Goal: Task Accomplishment & Management: Use online tool/utility

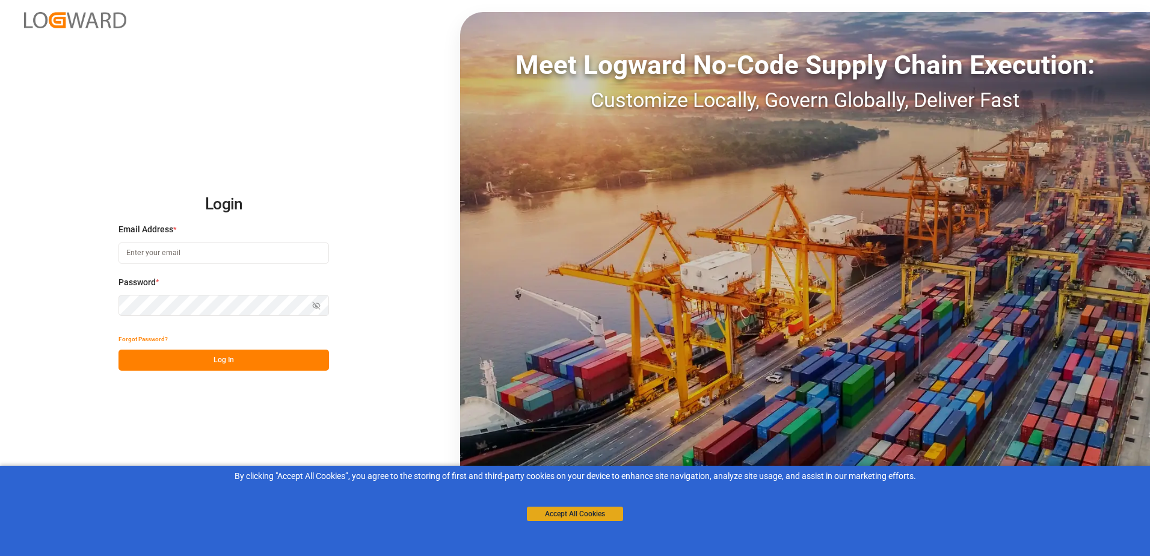
type input "[PERSON_NAME][EMAIL_ADDRESS][DOMAIN_NAME]"
click at [557, 509] on button "Accept All Cookies" at bounding box center [575, 513] width 96 height 14
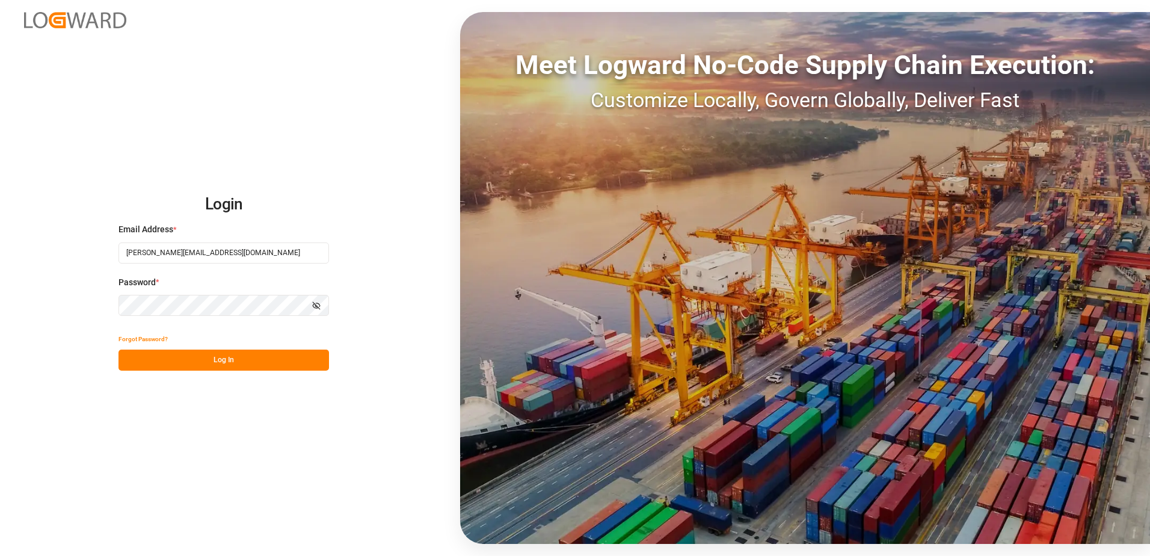
click at [250, 365] on button "Log In" at bounding box center [223, 359] width 210 height 21
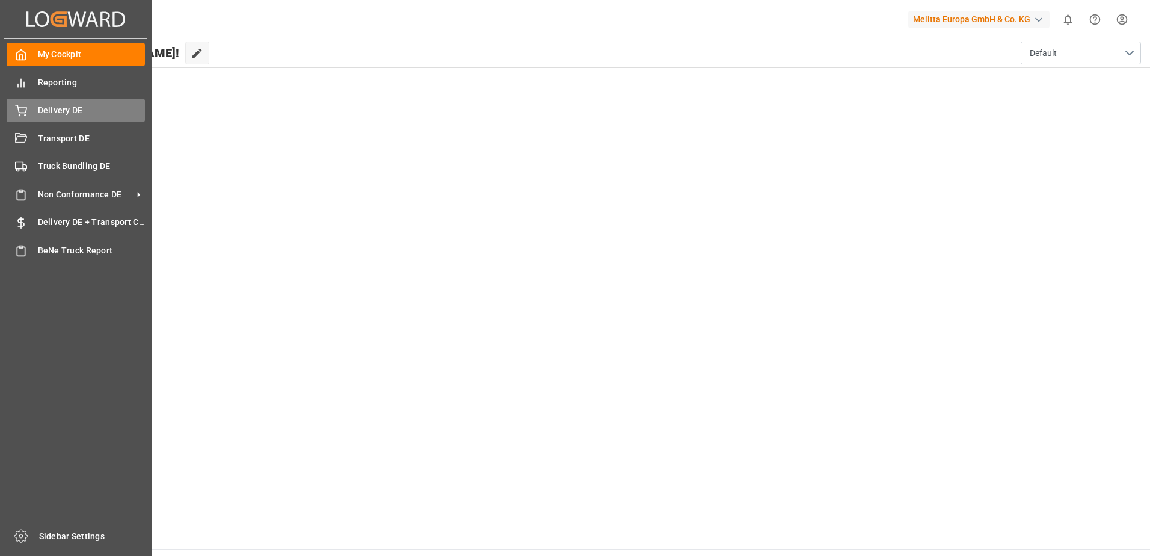
click at [37, 105] on div "Delivery DE Delivery DE" at bounding box center [76, 110] width 138 height 23
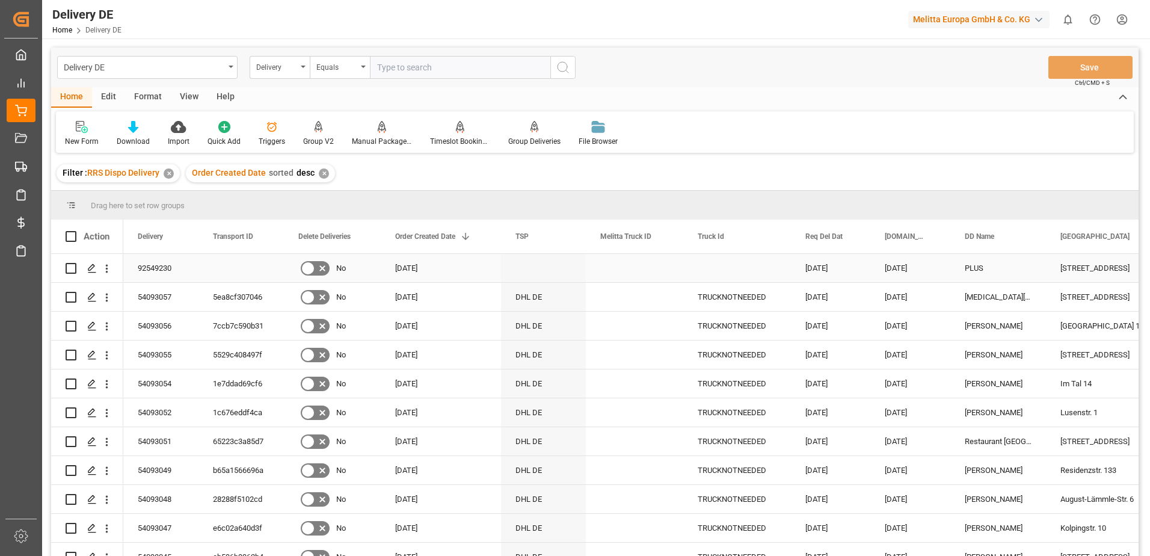
click at [72, 269] on input "Press Space to toggle row selection (unchecked)" at bounding box center [71, 268] width 11 height 11
checkbox input "true"
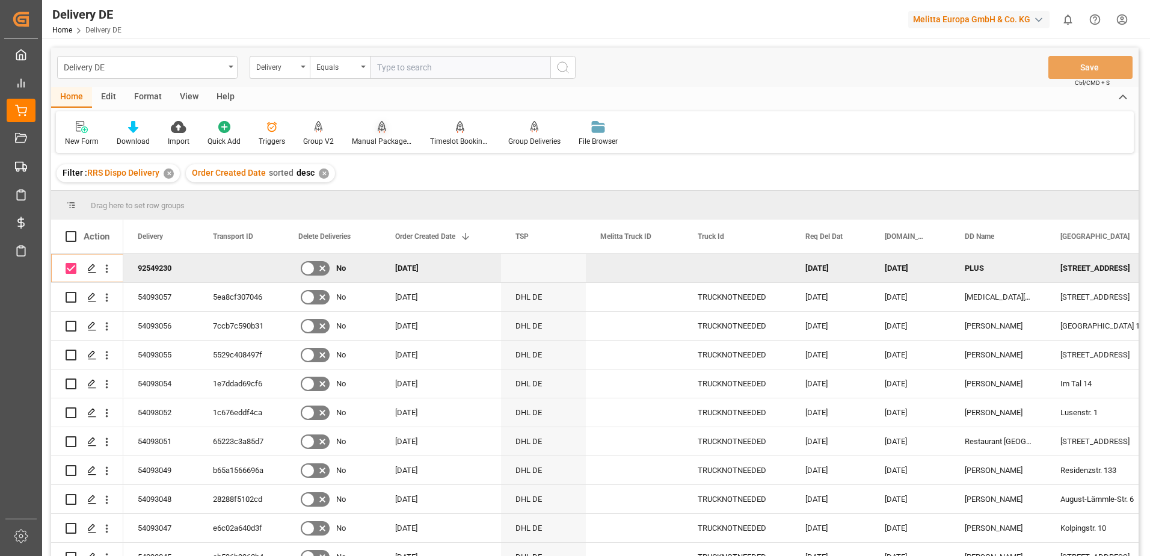
click at [368, 134] on div "Manual Package TypeDetermination" at bounding box center [382, 133] width 78 height 26
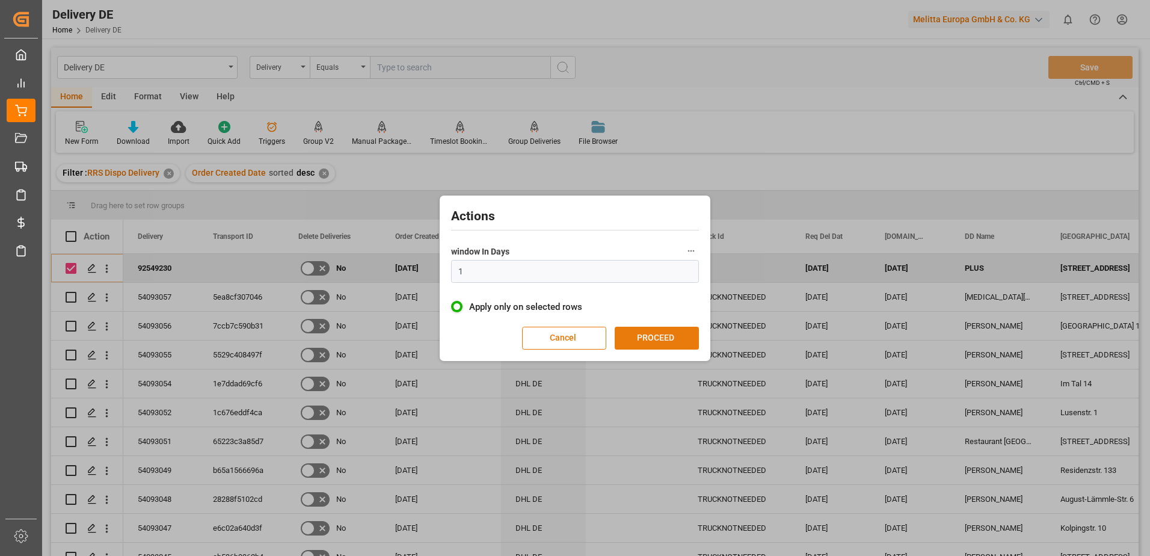
click at [633, 328] on button "PROCEED" at bounding box center [656, 337] width 84 height 23
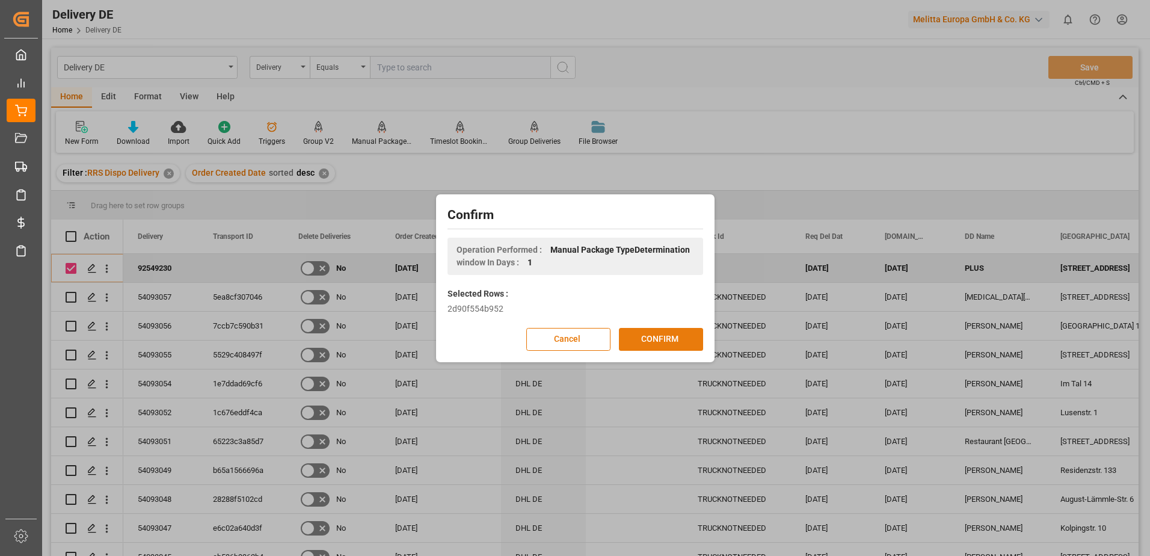
click at [636, 331] on button "CONFIRM" at bounding box center [661, 339] width 84 height 23
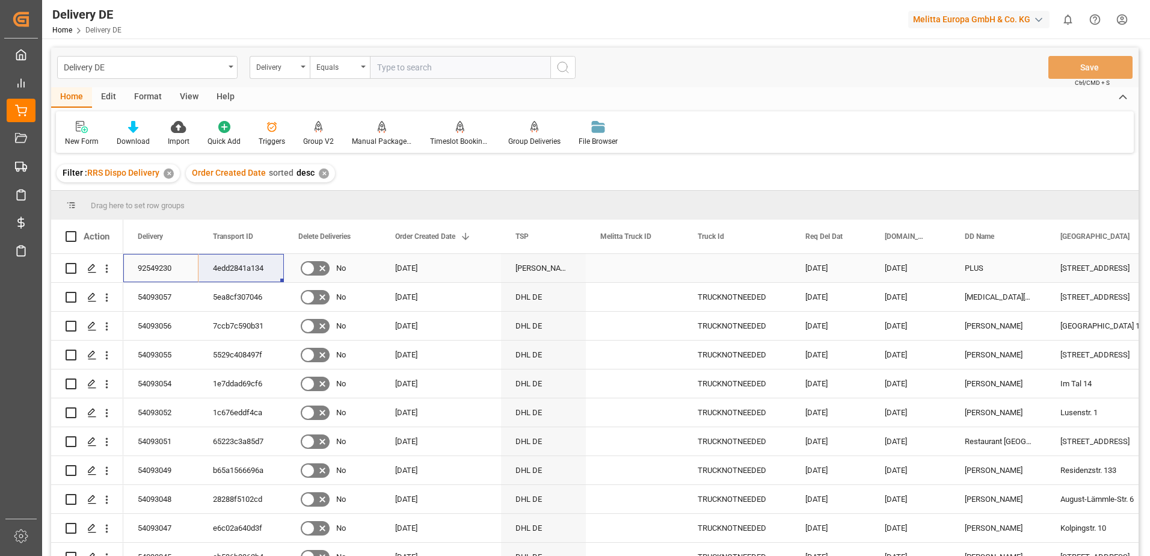
drag, startPoint x: 168, startPoint y: 269, endPoint x: 233, endPoint y: 274, distance: 65.1
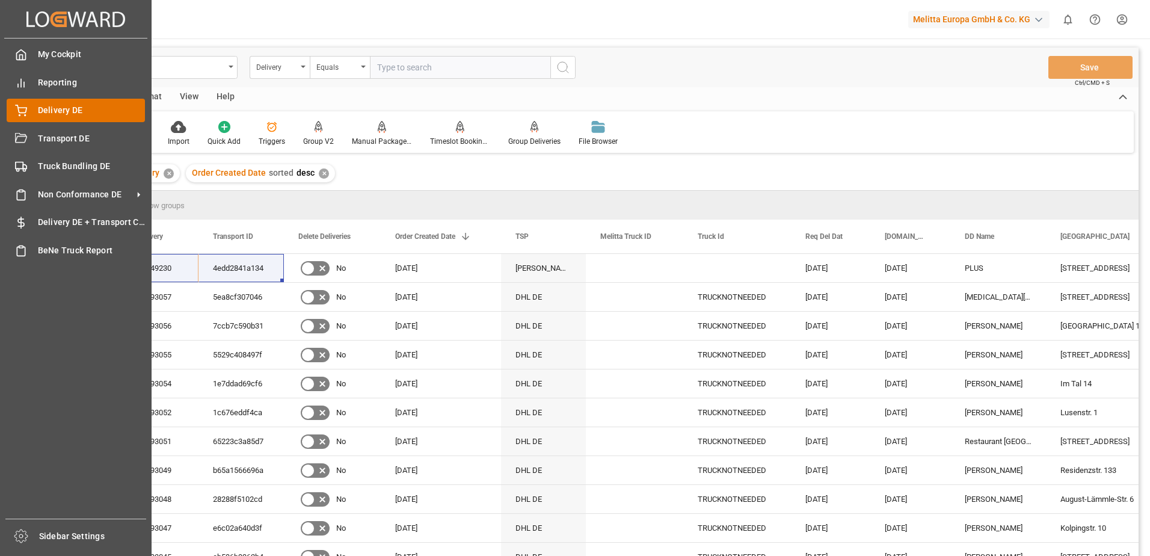
click at [23, 108] on icon at bounding box center [21, 109] width 11 height 8
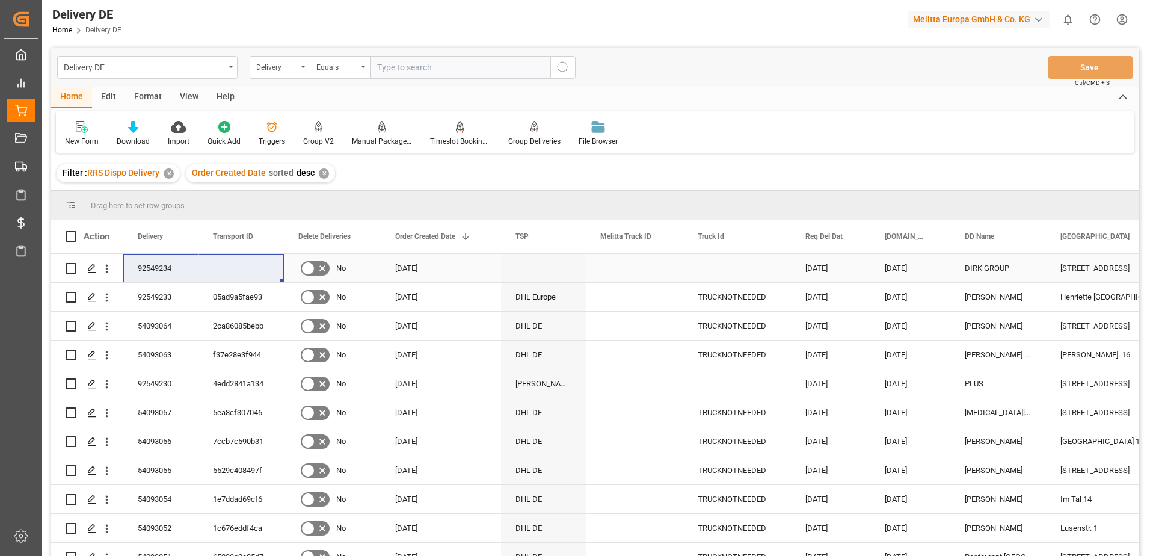
click at [71, 268] on input "Press Space to toggle row selection (unchecked)" at bounding box center [71, 268] width 11 height 11
checkbox input "true"
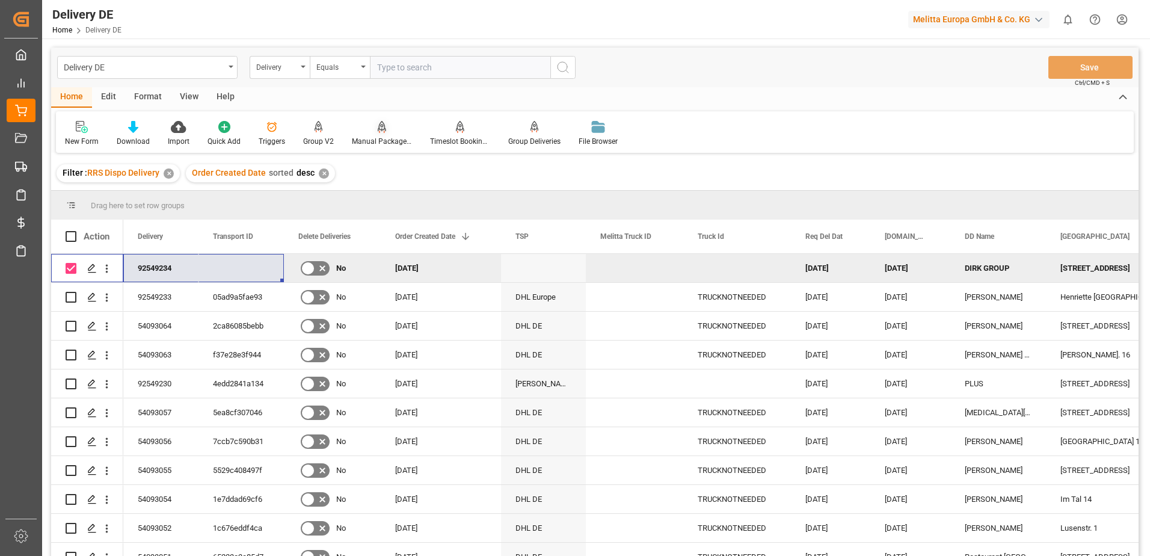
click at [376, 137] on div "Manual Package TypeDetermination" at bounding box center [382, 141] width 60 height 11
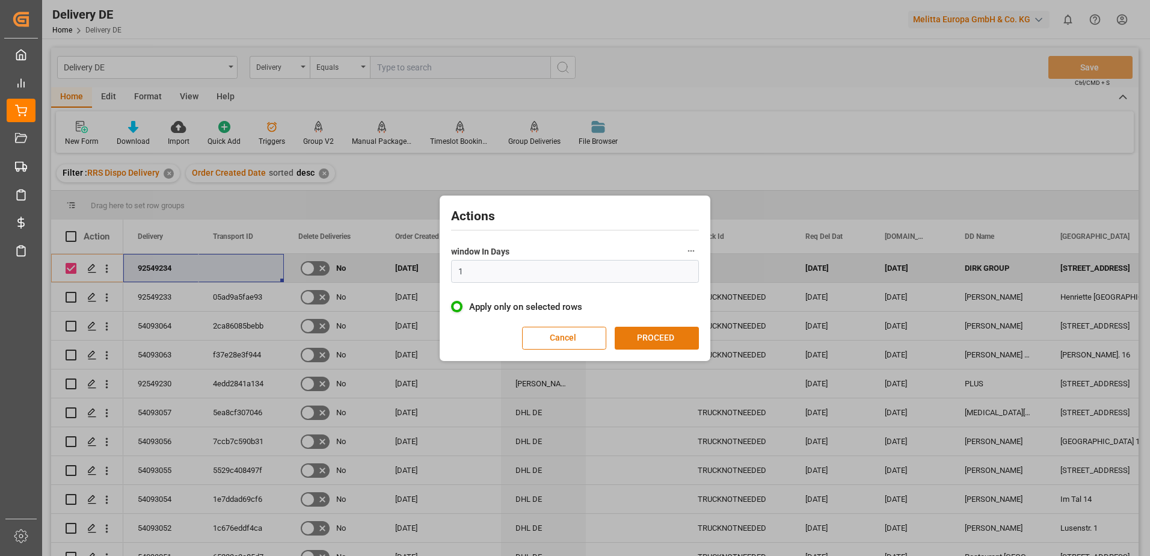
click at [658, 339] on button "PROCEED" at bounding box center [656, 337] width 84 height 23
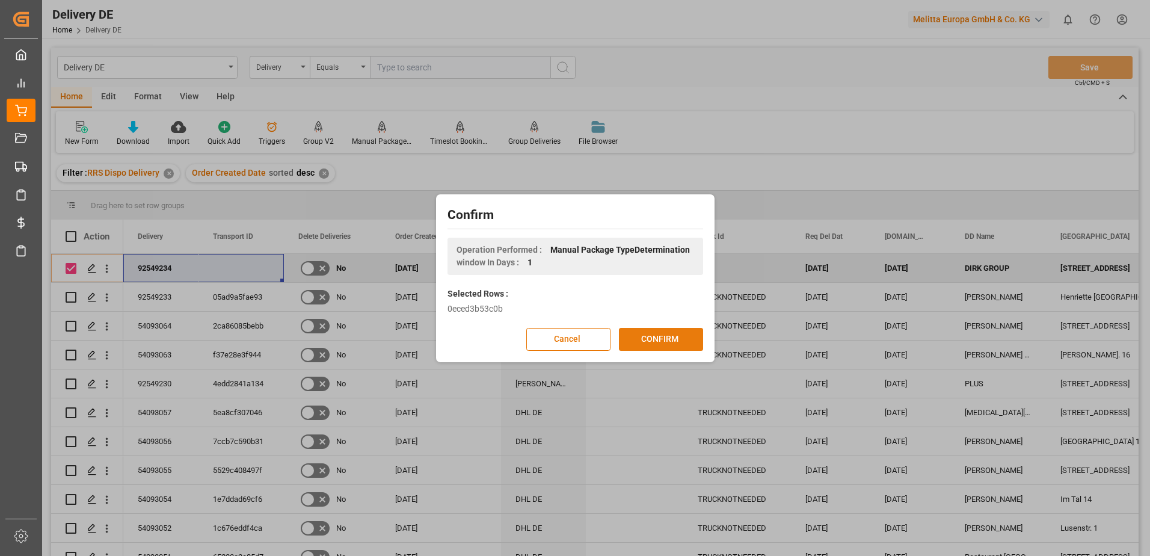
click at [649, 331] on button "CONFIRM" at bounding box center [661, 339] width 84 height 23
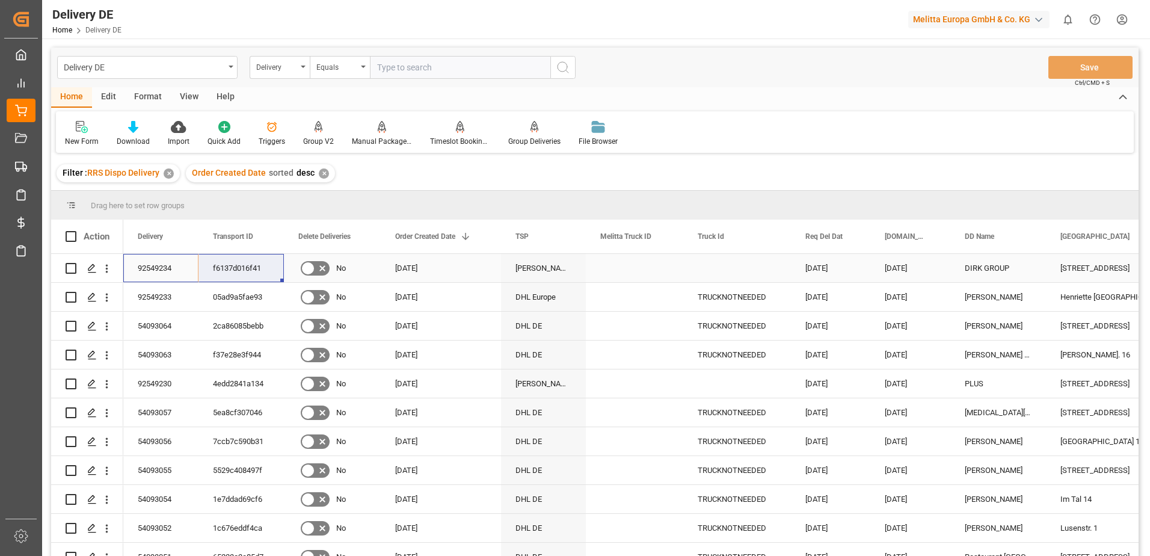
drag, startPoint x: 163, startPoint y: 266, endPoint x: 239, endPoint y: 266, distance: 75.8
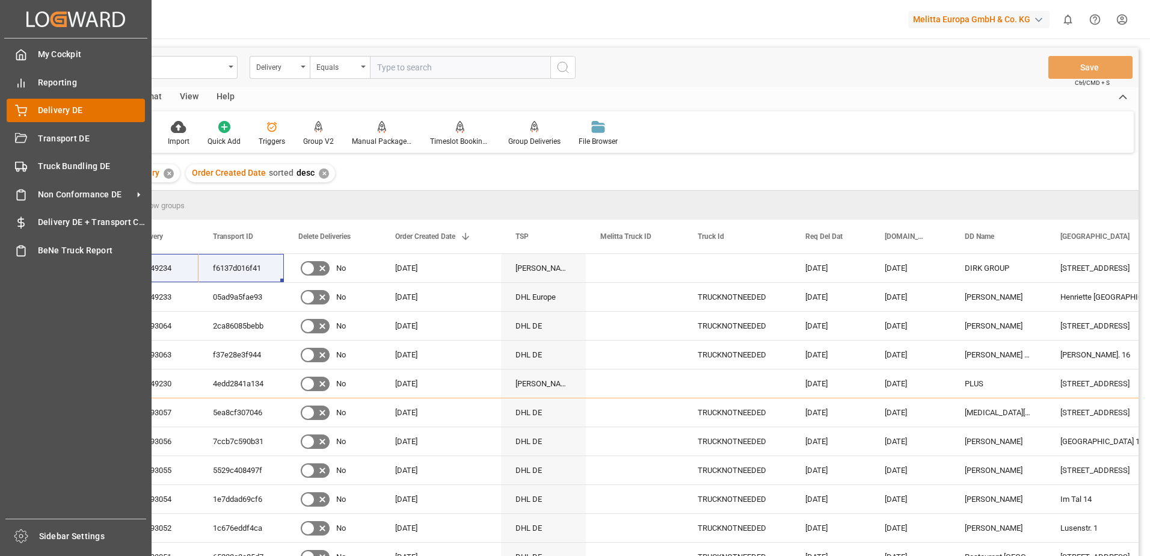
click at [31, 105] on div "Delivery DE Delivery DE" at bounding box center [76, 110] width 138 height 23
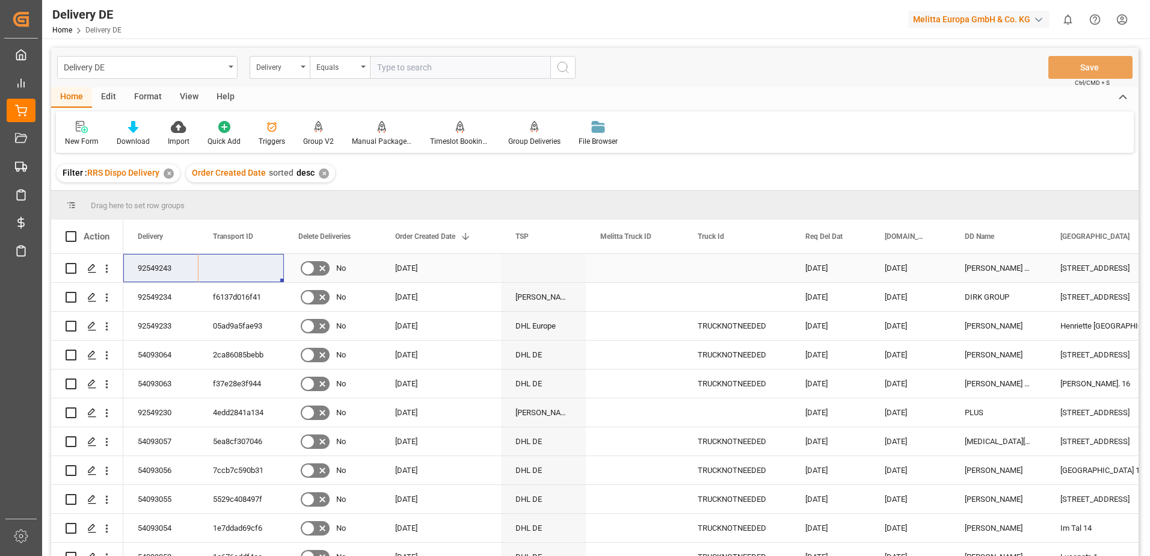
click at [75, 268] on input "Press Space to toggle row selection (unchecked)" at bounding box center [71, 268] width 11 height 11
checkbox input "true"
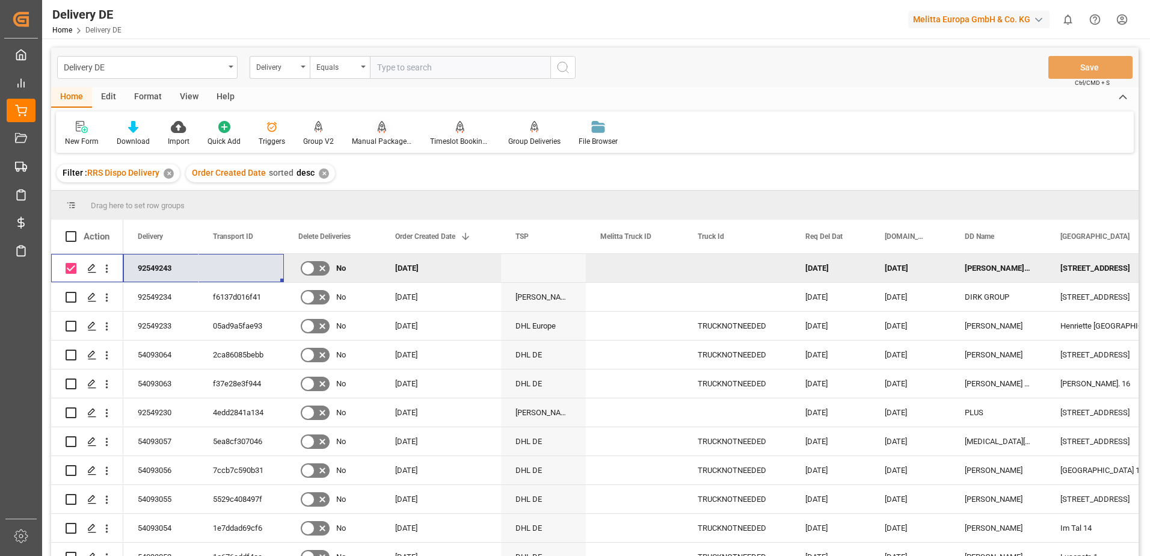
click at [372, 137] on div "Manual Package TypeDetermination" at bounding box center [382, 141] width 60 height 11
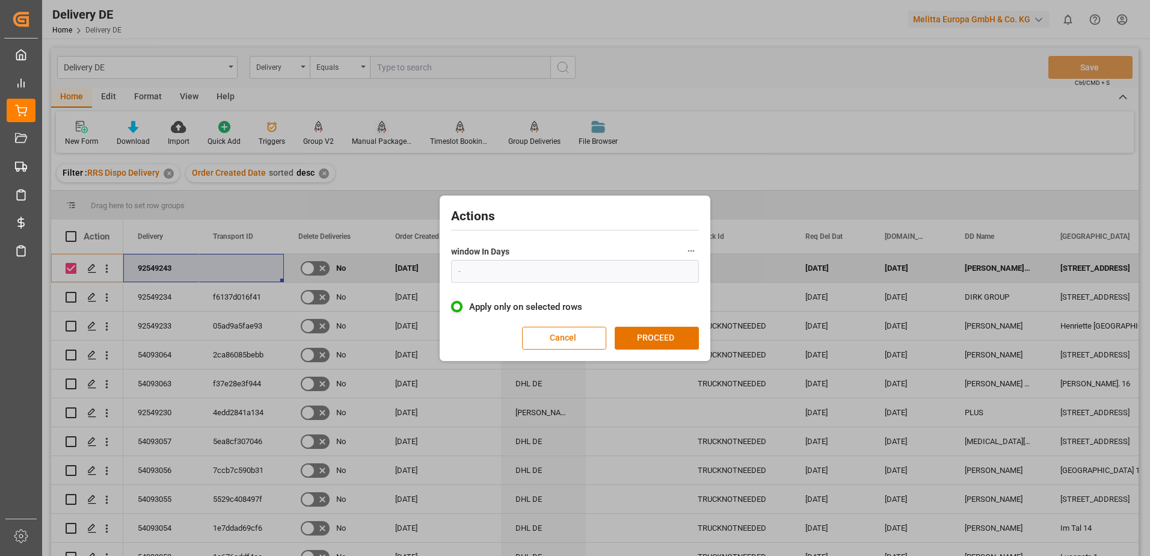
type input "1"
click at [640, 333] on button "PROCEED" at bounding box center [656, 337] width 84 height 23
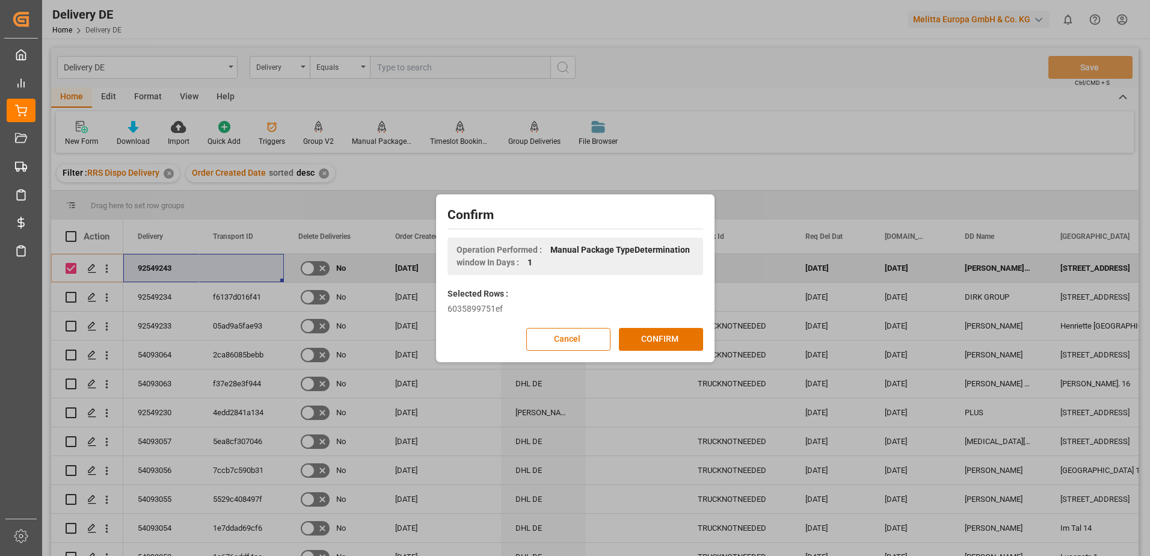
click at [640, 333] on button "CONFIRM" at bounding box center [661, 339] width 84 height 23
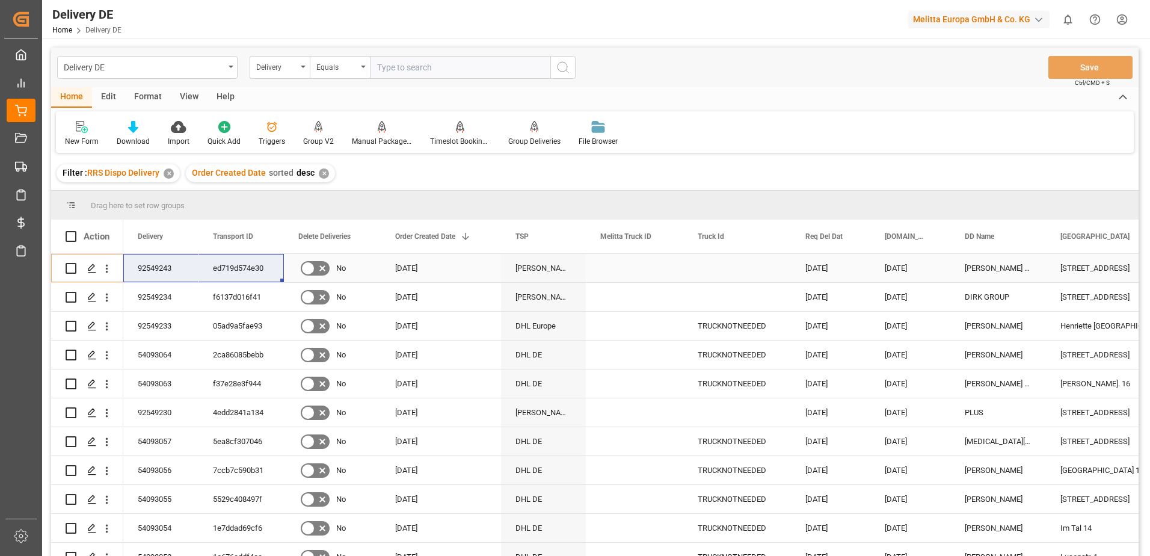
click at [155, 266] on div "92549243" at bounding box center [160, 268] width 75 height 28
drag, startPoint x: 155, startPoint y: 266, endPoint x: 239, endPoint y: 267, distance: 84.2
click at [1124, 18] on html "Created by potrace 1.15, written by [PERSON_NAME] [DATE]-[DATE] Created by potr…" at bounding box center [575, 278] width 1150 height 556
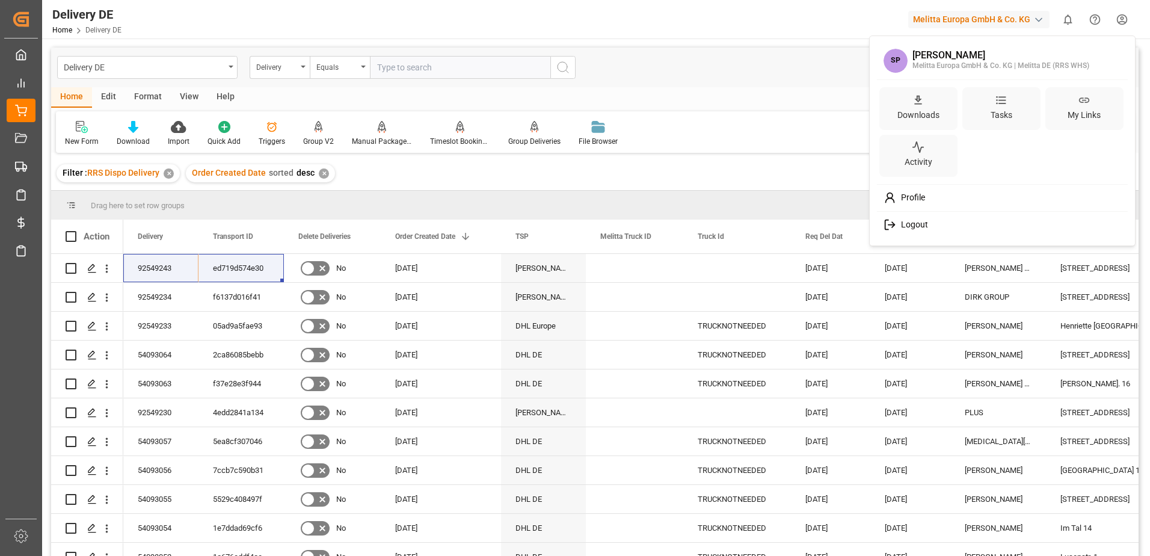
click at [917, 215] on div "Logout" at bounding box center [1002, 224] width 247 height 22
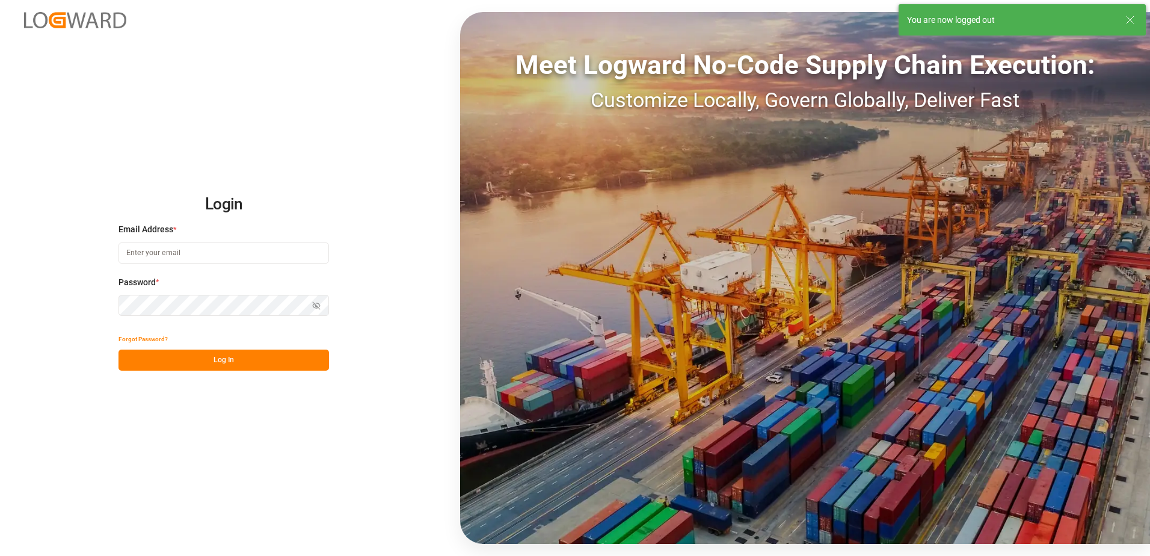
type input "[PERSON_NAME][EMAIL_ADDRESS][DOMAIN_NAME]"
